Goal: Information Seeking & Learning: Learn about a topic

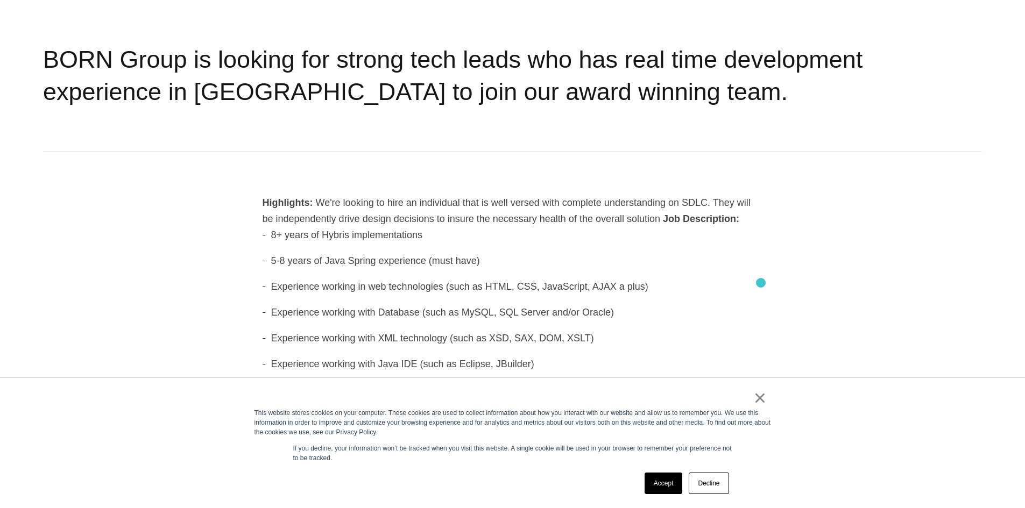
scroll to position [271, 0]
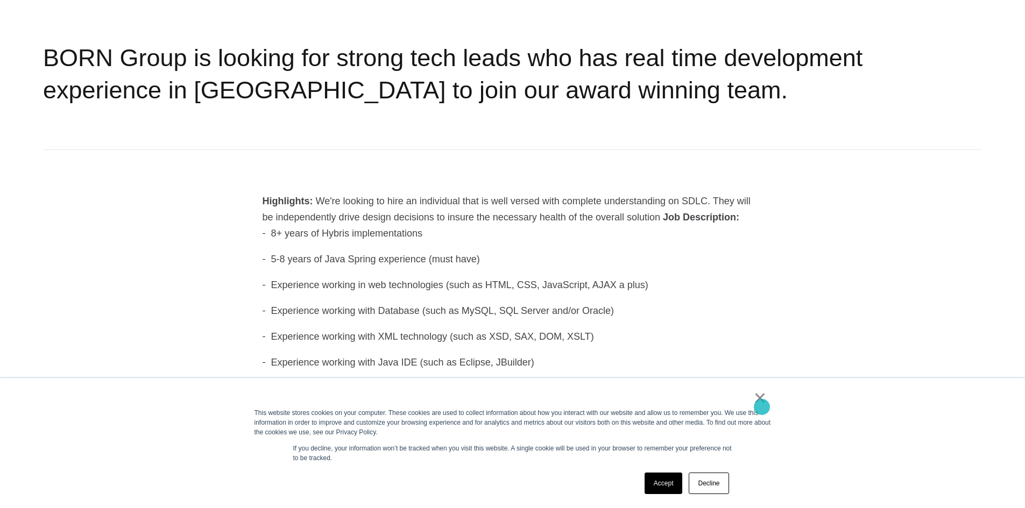
click at [762, 403] on link "×" at bounding box center [760, 398] width 13 height 10
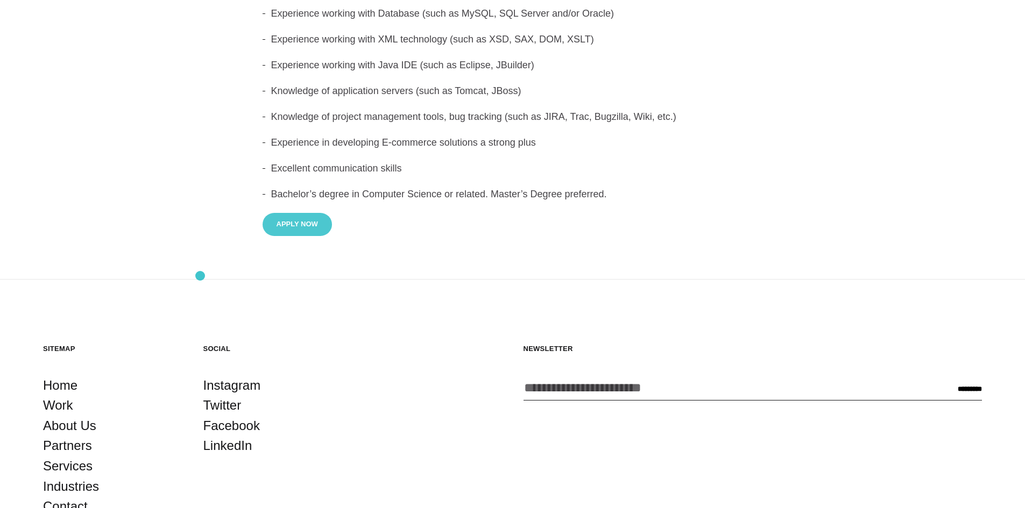
scroll to position [699, 0]
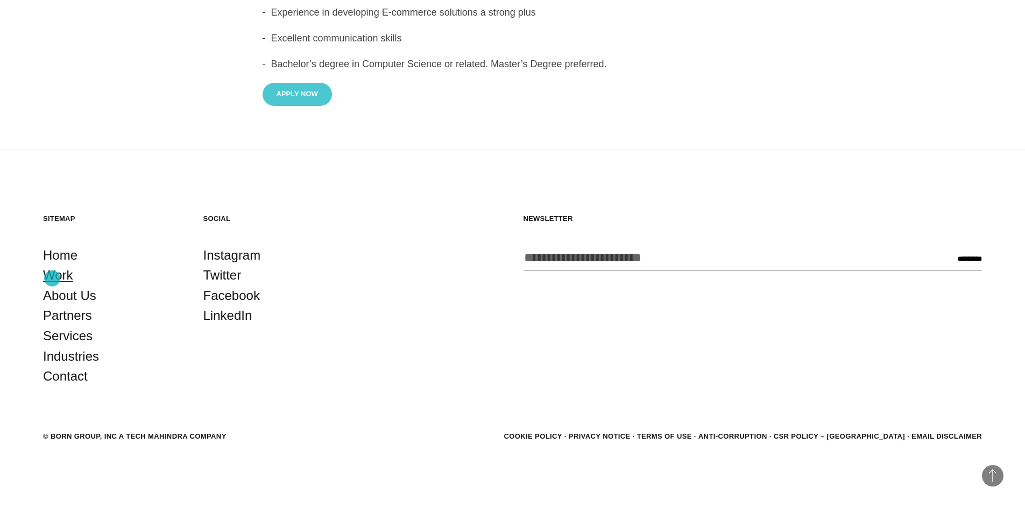
click at [52, 279] on link "Work" at bounding box center [58, 275] width 30 height 20
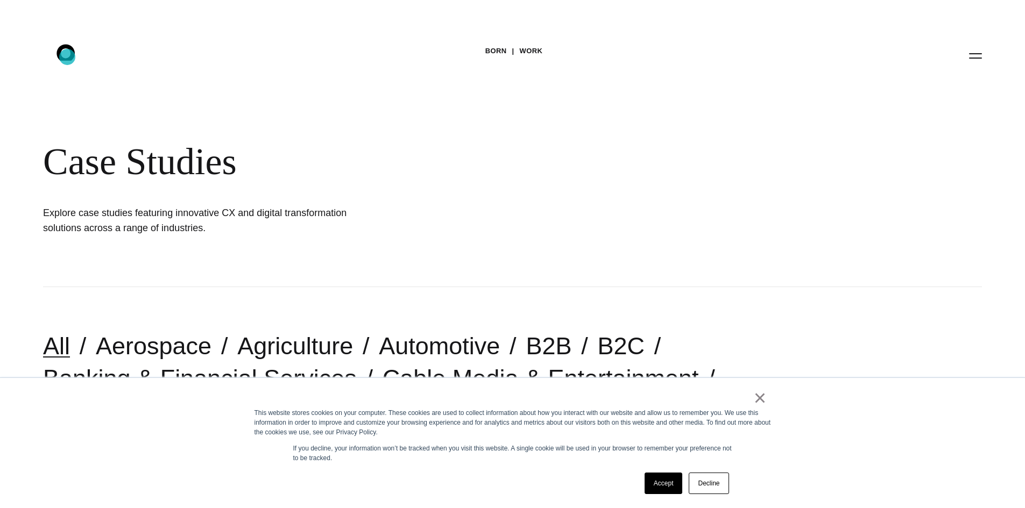
click at [67, 57] on icon ".st0{display:none;} .st1{display:inline;} .st2{font-family:'HelveticaNeue-Mediu…" at bounding box center [73, 55] width 69 height 28
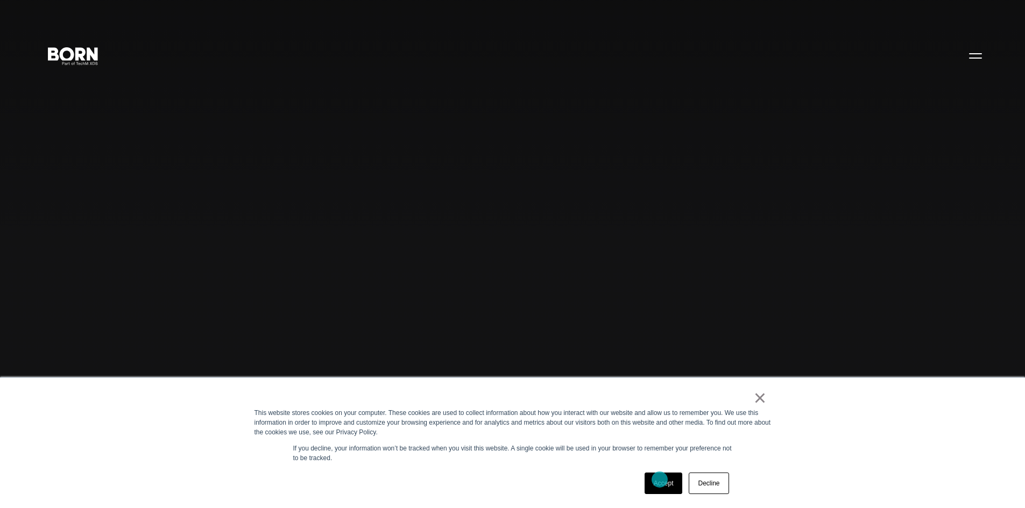
click at [660, 480] on link "Accept" at bounding box center [663, 484] width 38 height 22
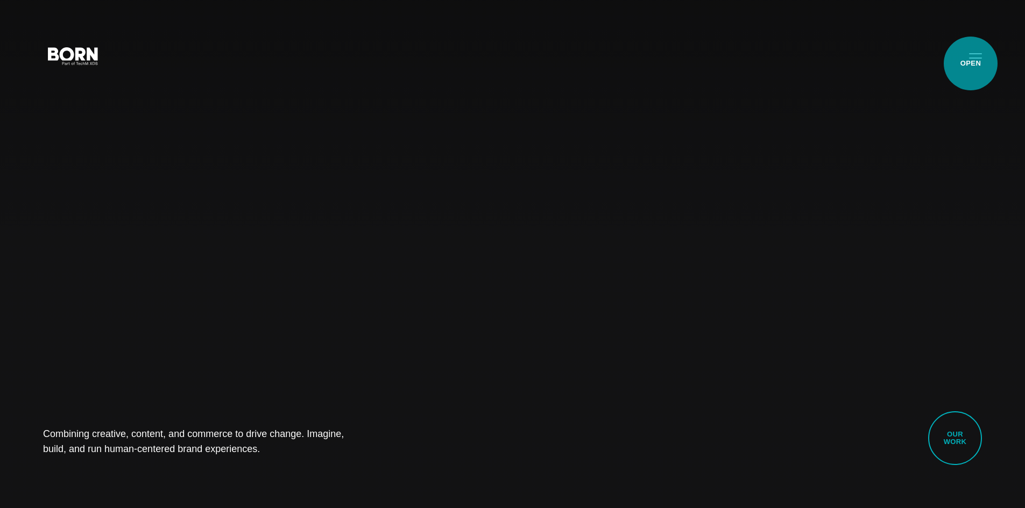
click at [971, 63] on button "Primary Menu" at bounding box center [975, 55] width 26 height 23
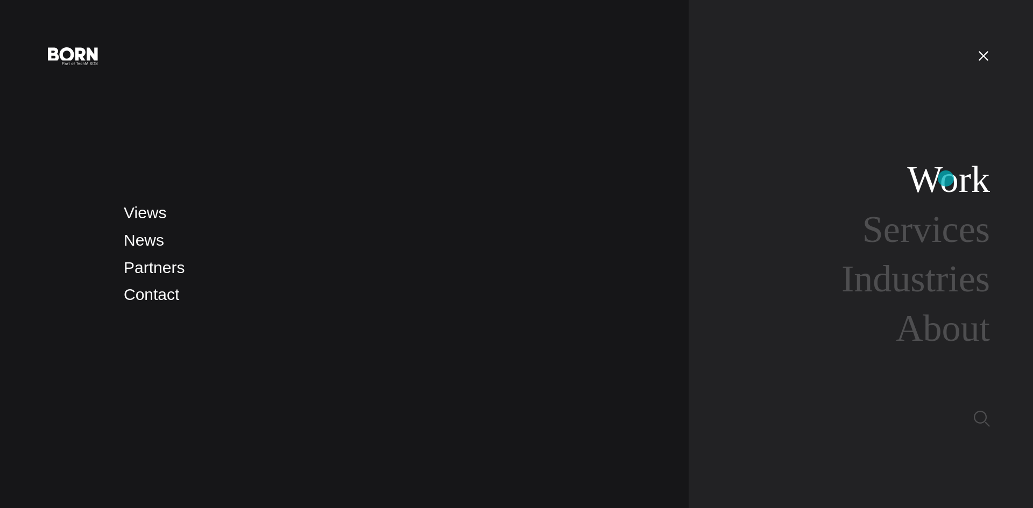
click at [946, 179] on link "Work" at bounding box center [948, 179] width 83 height 41
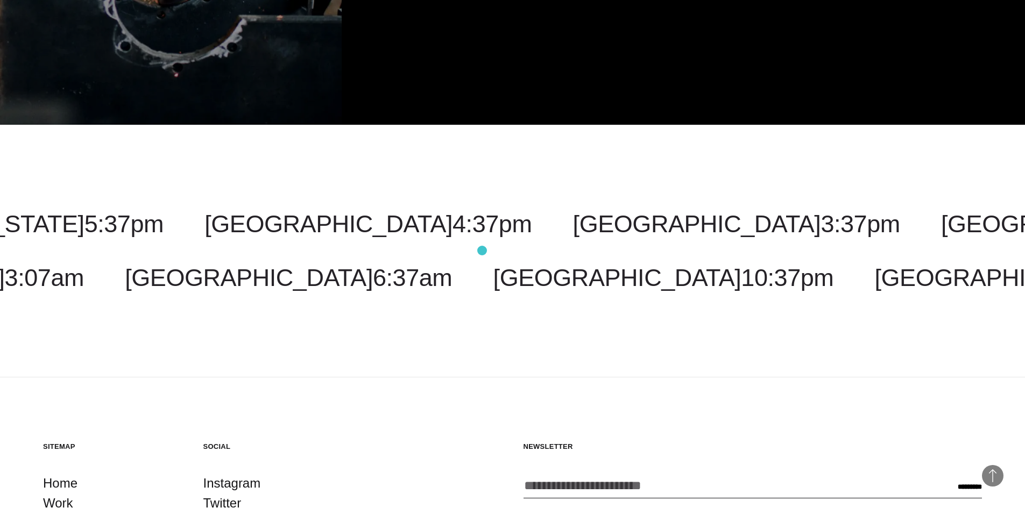
scroll to position [3896, 0]
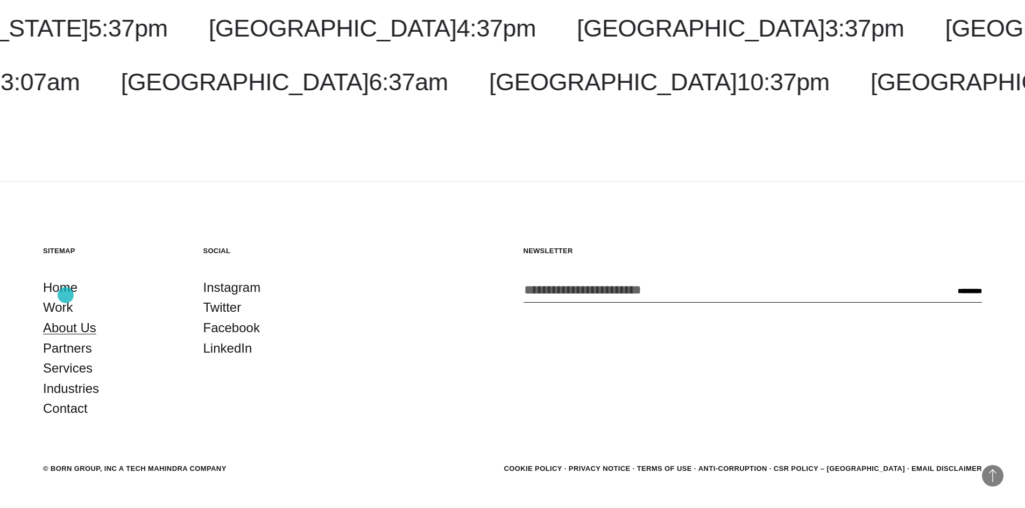
click at [66, 318] on link "About Us" at bounding box center [69, 328] width 53 height 20
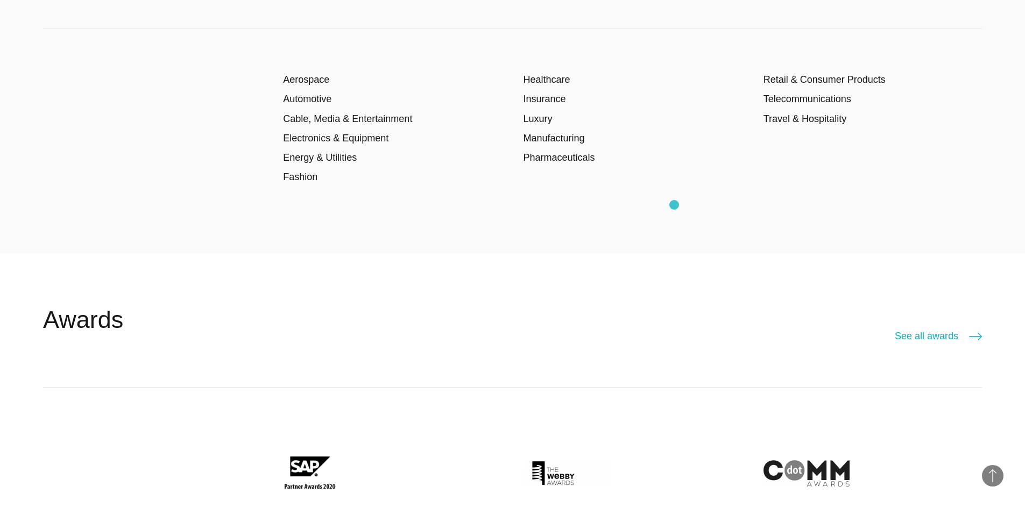
scroll to position [2124, 0]
click at [674, 205] on div "Aerospace Automotive Cable, Media & Entertainment Electronics & Equipment Energ…" at bounding box center [512, 141] width 939 height 224
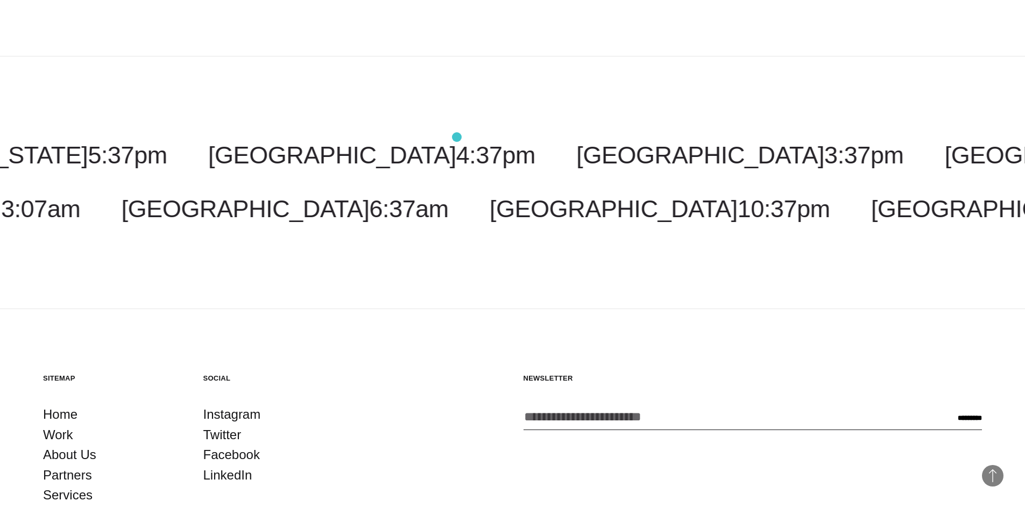
scroll to position [4135, 0]
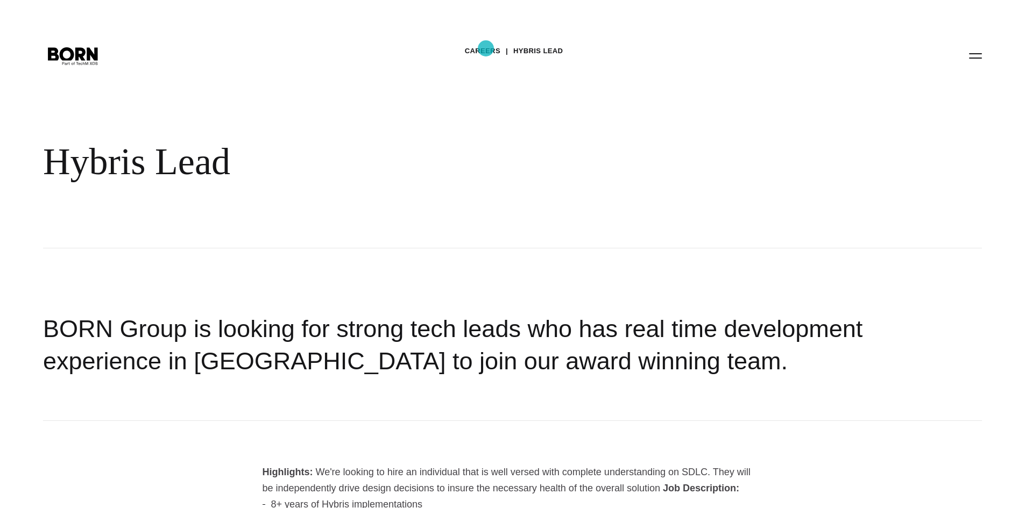
click at [486, 48] on link "Careers" at bounding box center [483, 51] width 36 height 16
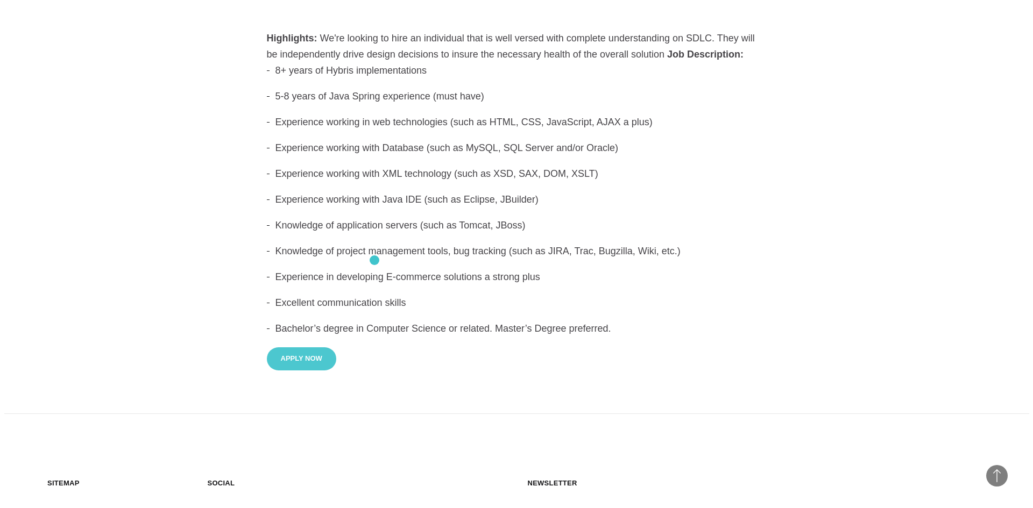
scroll to position [435, 0]
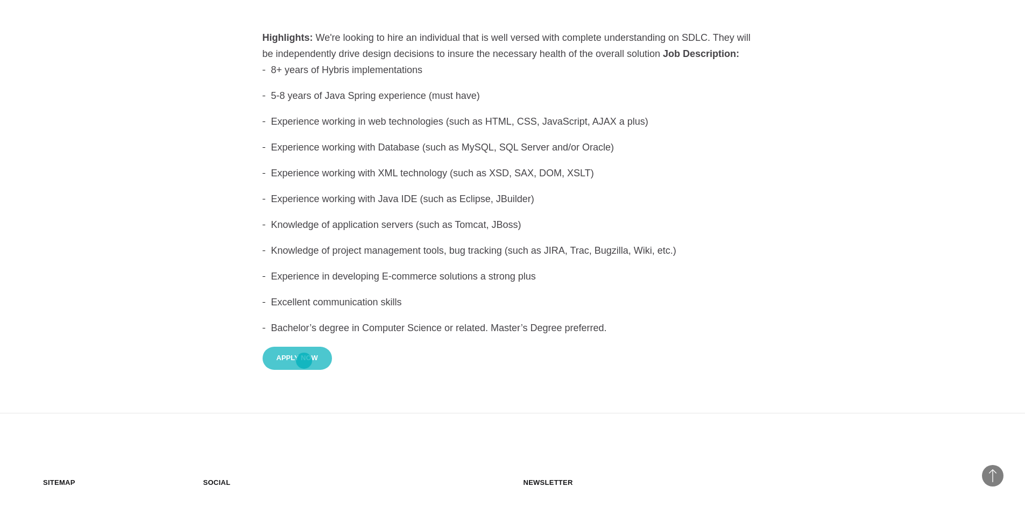
click at [304, 361] on button "Apply Now" at bounding box center [297, 358] width 69 height 23
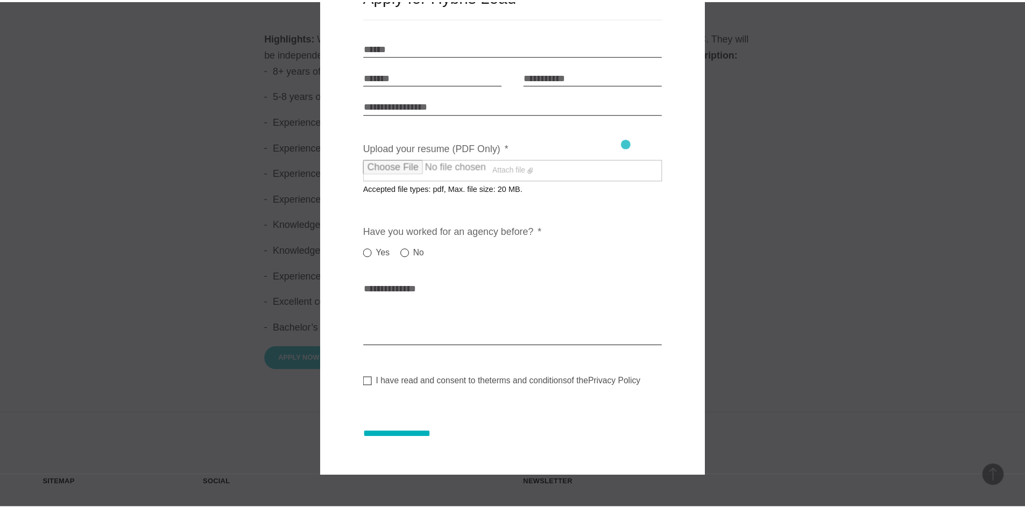
scroll to position [0, 0]
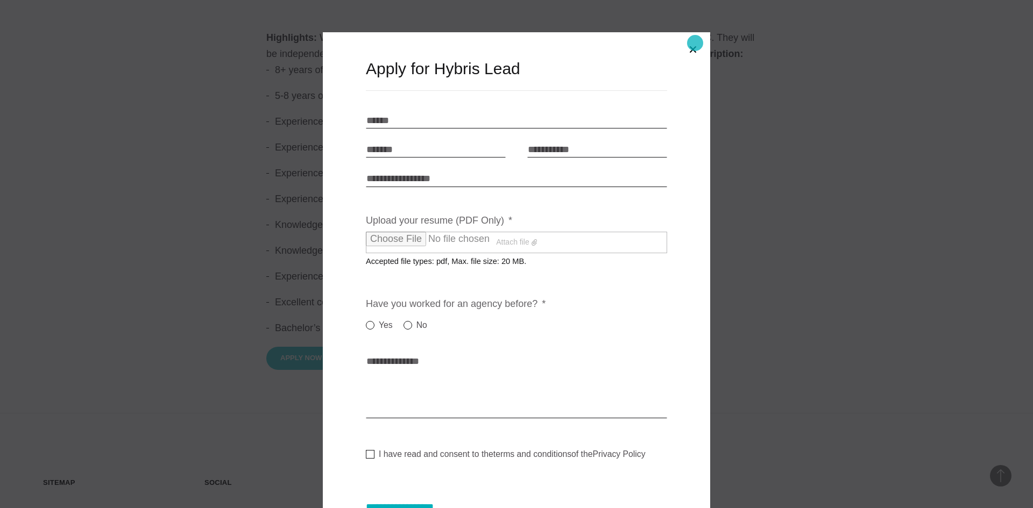
click at [695, 43] on button "Close modal" at bounding box center [693, 50] width 26 height 26
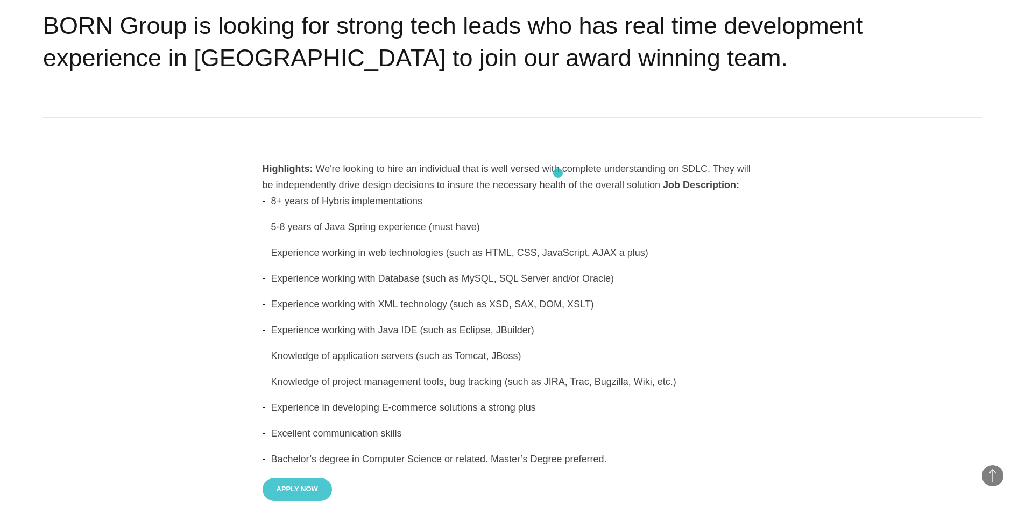
scroll to position [335, 0]
